Goal: Find specific page/section: Find specific page/section

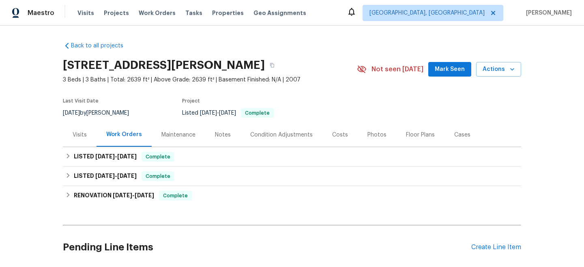
click at [223, 137] on div "Notes" at bounding box center [223, 135] width 16 height 8
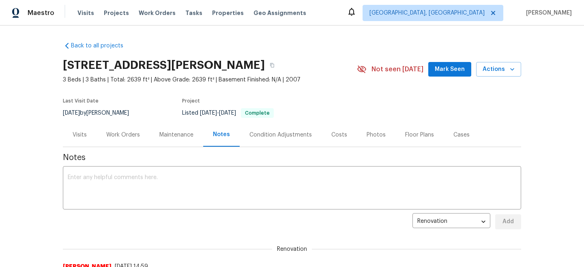
click at [179, 137] on div "Maintenance" at bounding box center [176, 135] width 34 height 8
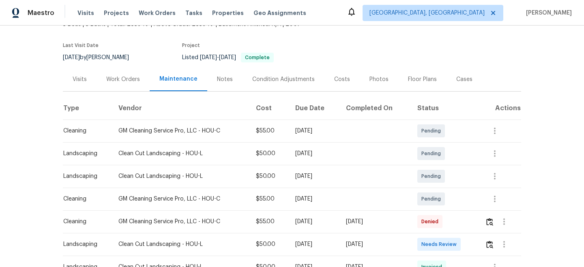
scroll to position [63, 0]
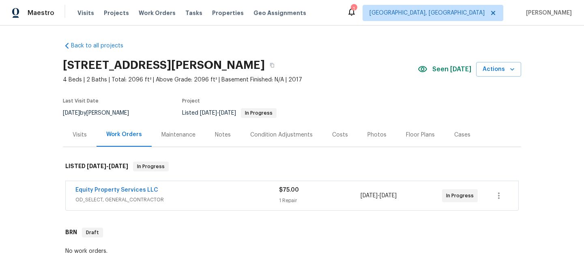
click at [354, 200] on div "1 Repair" at bounding box center [320, 201] width 82 height 8
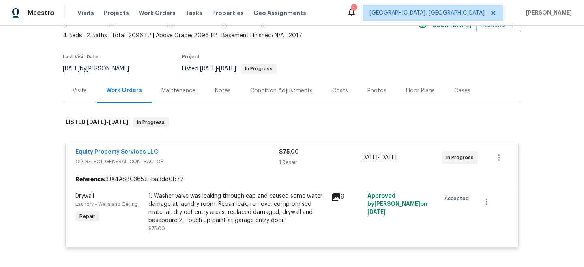
scroll to position [43, 0]
